Goal: Find specific page/section: Find specific page/section

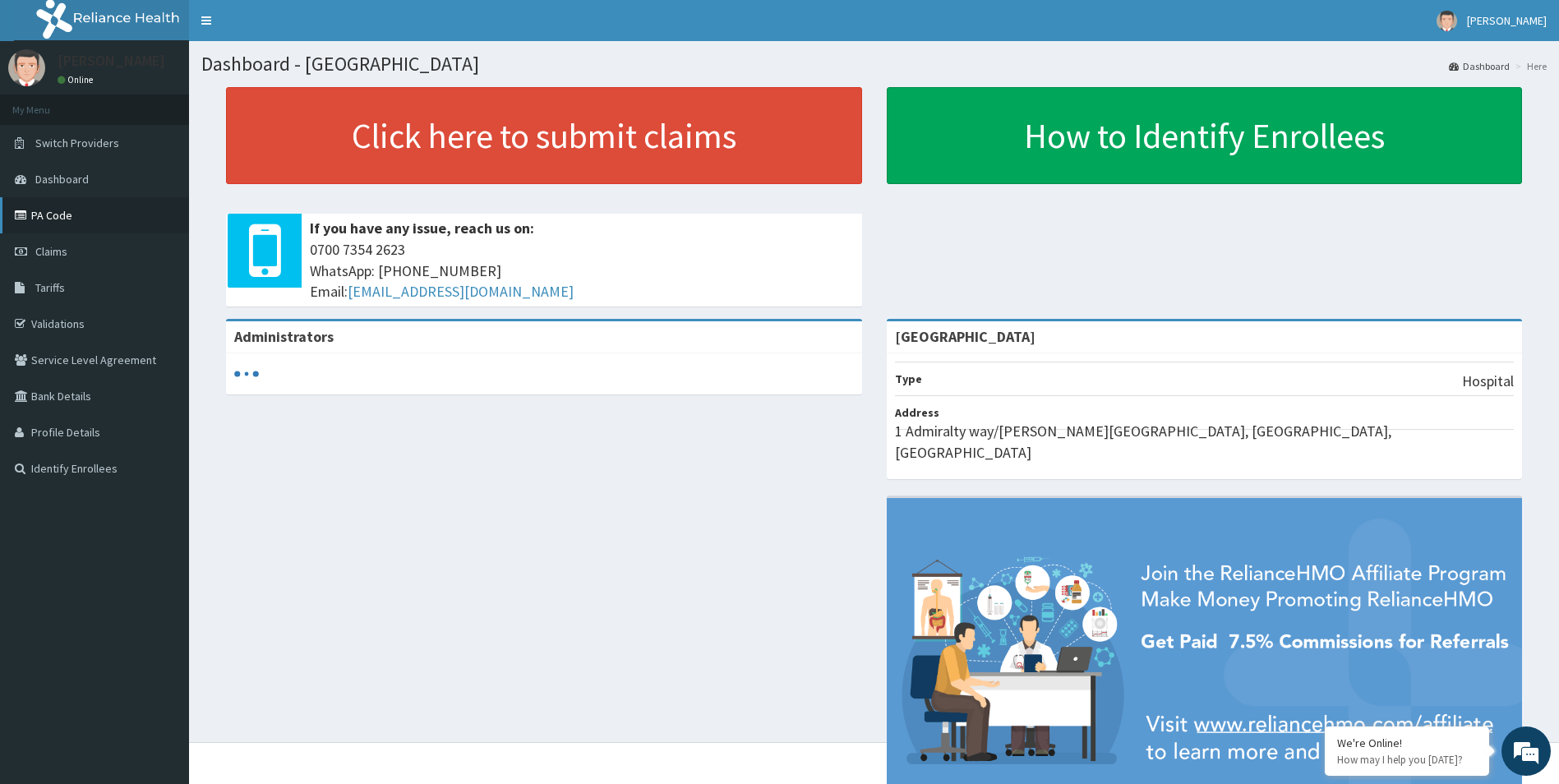
click at [53, 211] on link "PA Code" at bounding box center [94, 215] width 189 height 37
click at [55, 207] on link "PA Code" at bounding box center [94, 215] width 189 height 37
